Goal: Task Accomplishment & Management: Use online tool/utility

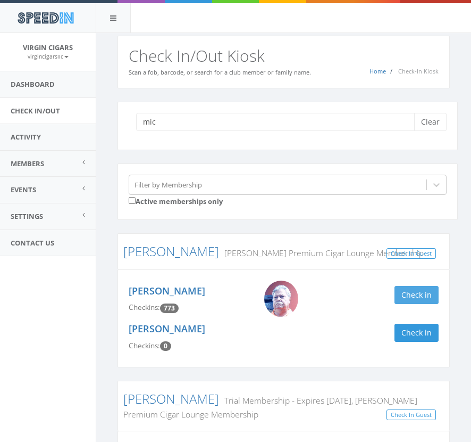
type input "mic"
click at [426, 294] on button "Check in" at bounding box center [417, 295] width 44 height 18
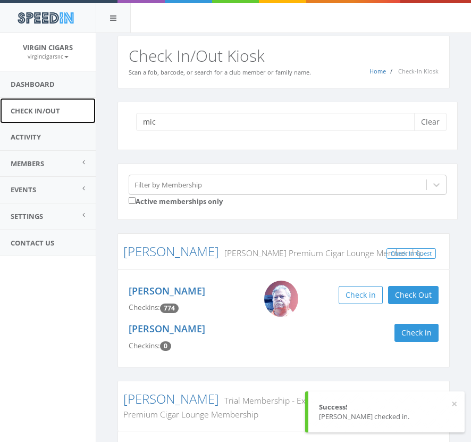
click at [44, 112] on link "Check In/Out" at bounding box center [48, 111] width 96 height 26
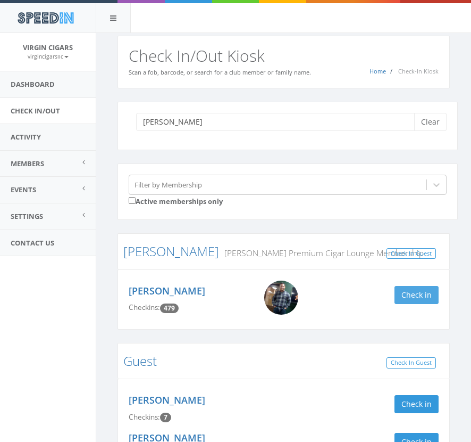
type input "[PERSON_NAME]"
click at [410, 292] on button "Check in" at bounding box center [417, 295] width 44 height 18
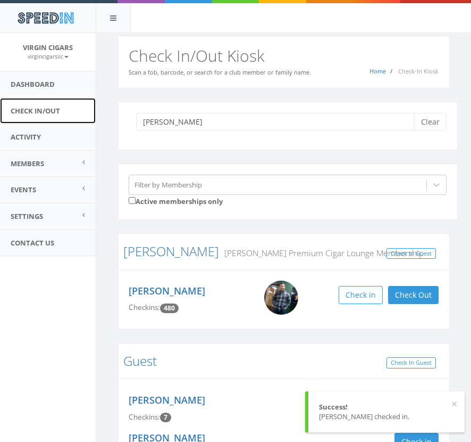
click at [38, 107] on link "Check In/Out" at bounding box center [48, 111] width 96 height 26
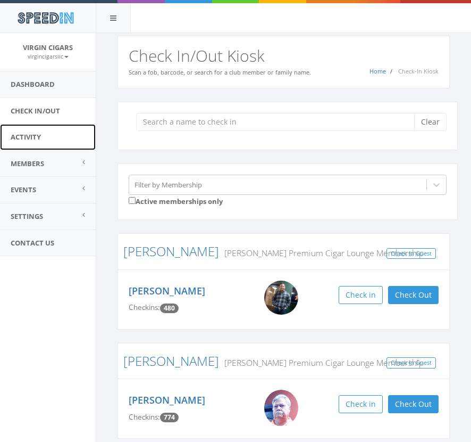
click at [39, 132] on link "Activity" at bounding box center [48, 137] width 96 height 26
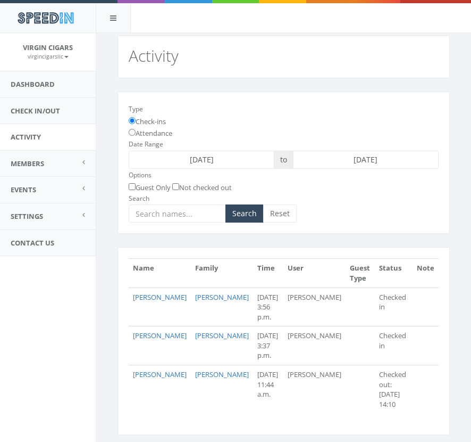
click at [210, 159] on input "2025-09-15" at bounding box center [202, 160] width 146 height 18
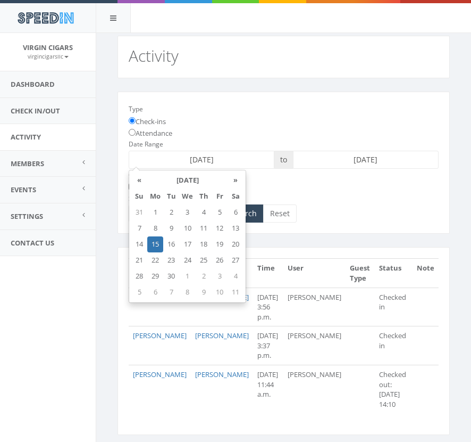
click at [226, 160] on input "2025-09-15" at bounding box center [202, 160] width 146 height 18
click at [139, 247] on td "14" at bounding box center [139, 244] width 16 height 16
type input "2025-09-14"
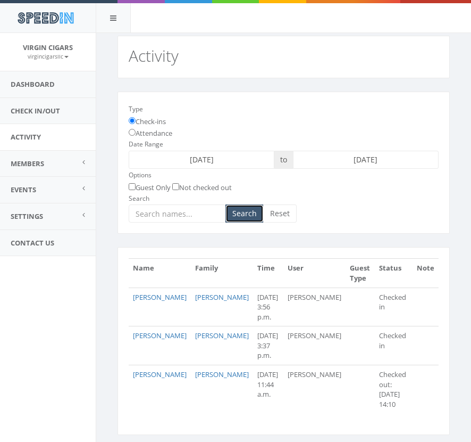
click at [233, 215] on button "Search" at bounding box center [245, 213] width 38 height 18
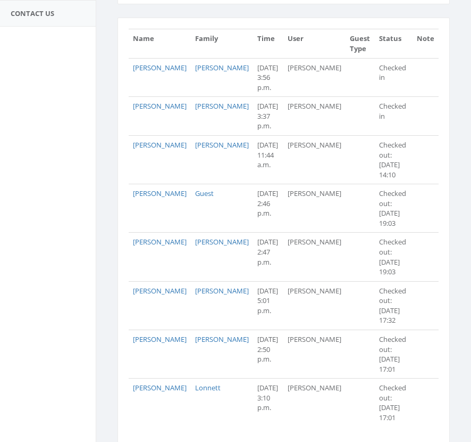
scroll to position [232, 0]
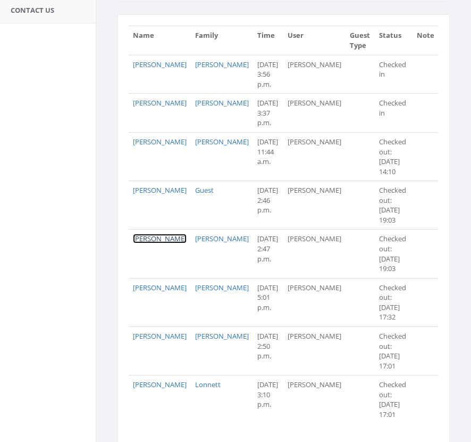
click at [147, 234] on link "[PERSON_NAME]" at bounding box center [160, 239] width 54 height 10
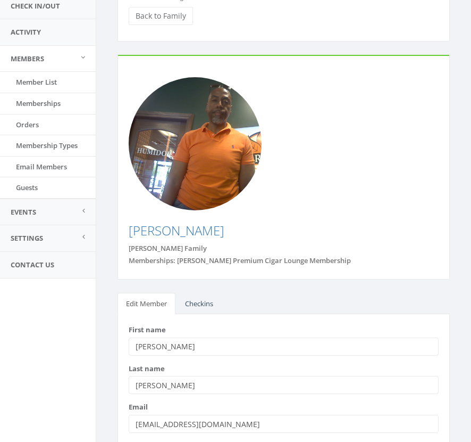
scroll to position [104, 0]
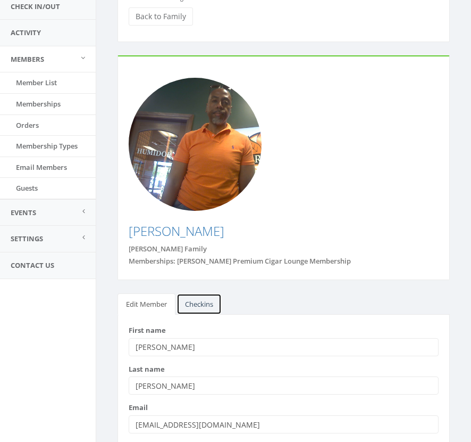
click at [200, 293] on link "Checkins" at bounding box center [199, 304] width 45 height 22
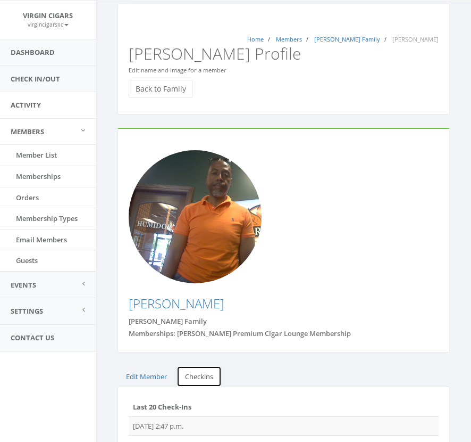
scroll to position [0, 0]
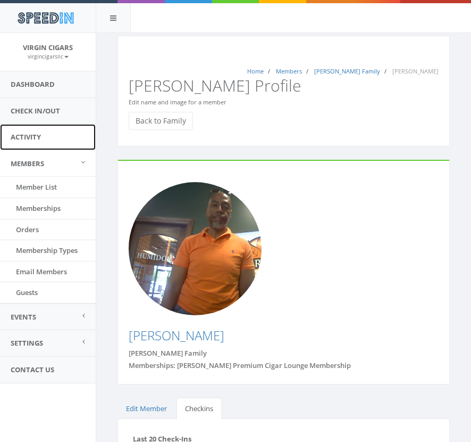
click at [46, 136] on link "Activity" at bounding box center [48, 137] width 96 height 26
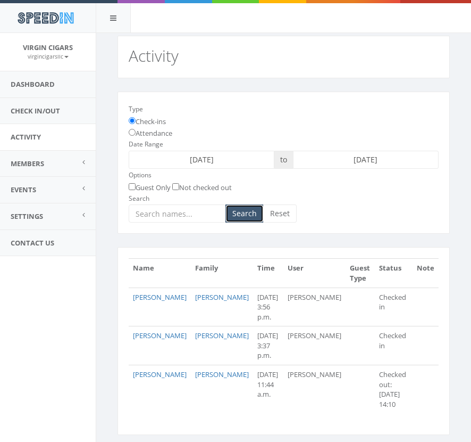
click at [245, 212] on button "Search" at bounding box center [245, 213] width 38 height 18
click at [40, 112] on link "Check In/Out" at bounding box center [48, 111] width 96 height 26
